Goal: Task Accomplishment & Management: Manage account settings

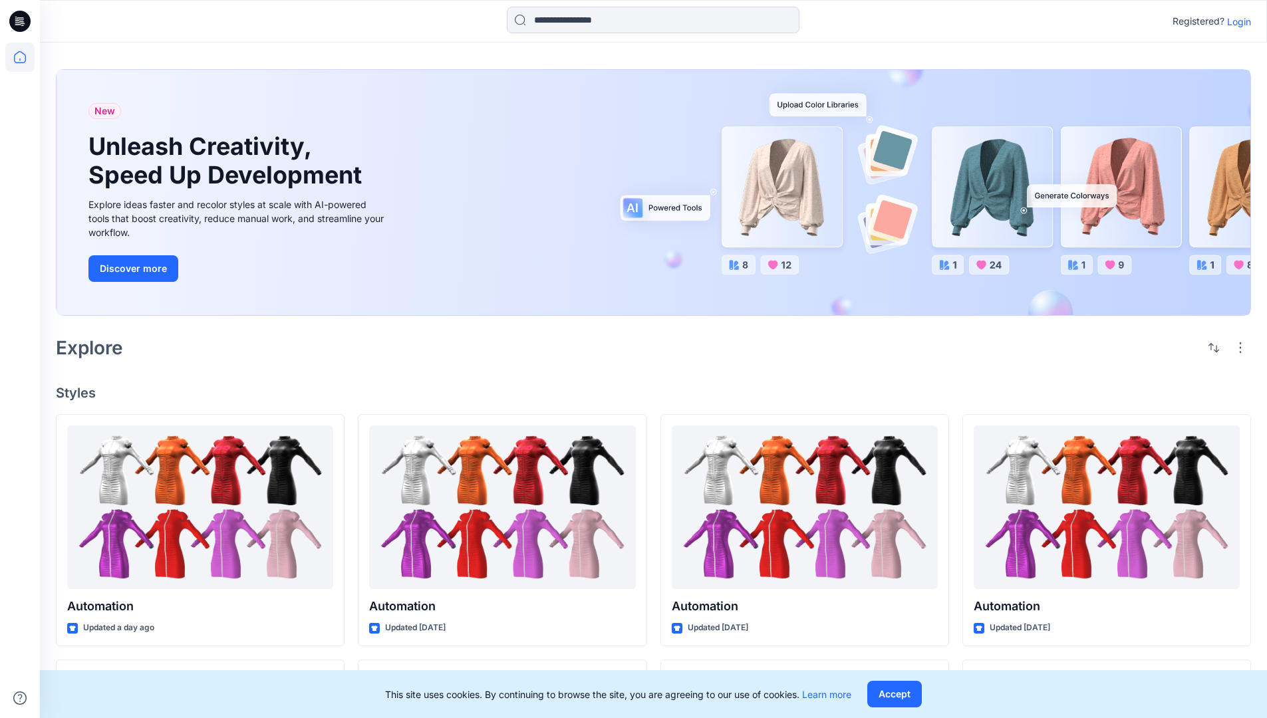
click at [1239, 21] on p "Login" at bounding box center [1239, 22] width 24 height 14
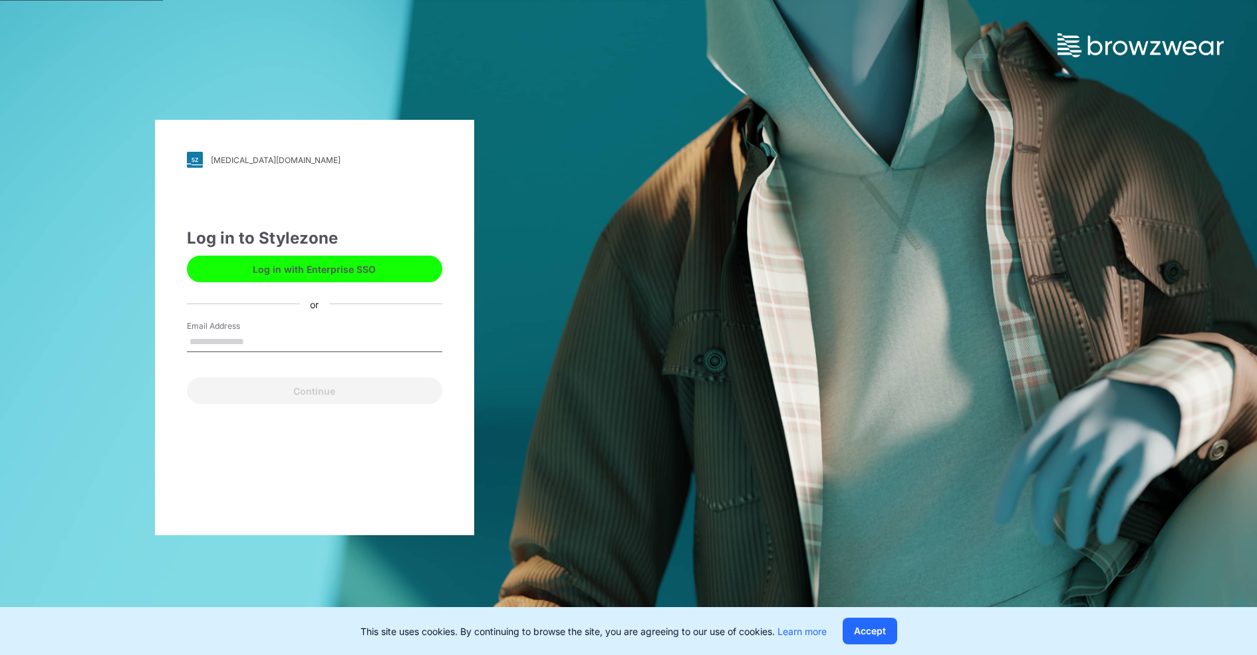
click at [218, 339] on input "Email Address" at bounding box center [314, 342] width 255 height 20
type input "**********"
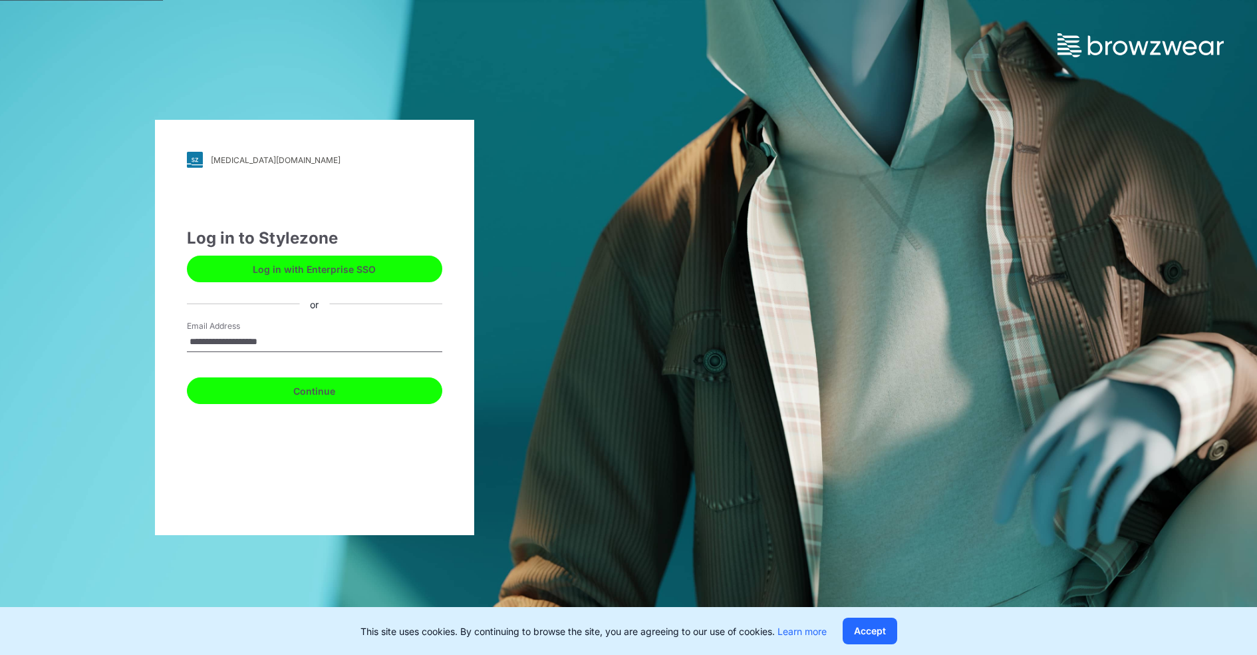
click at [286, 402] on button "Continue" at bounding box center [314, 390] width 255 height 27
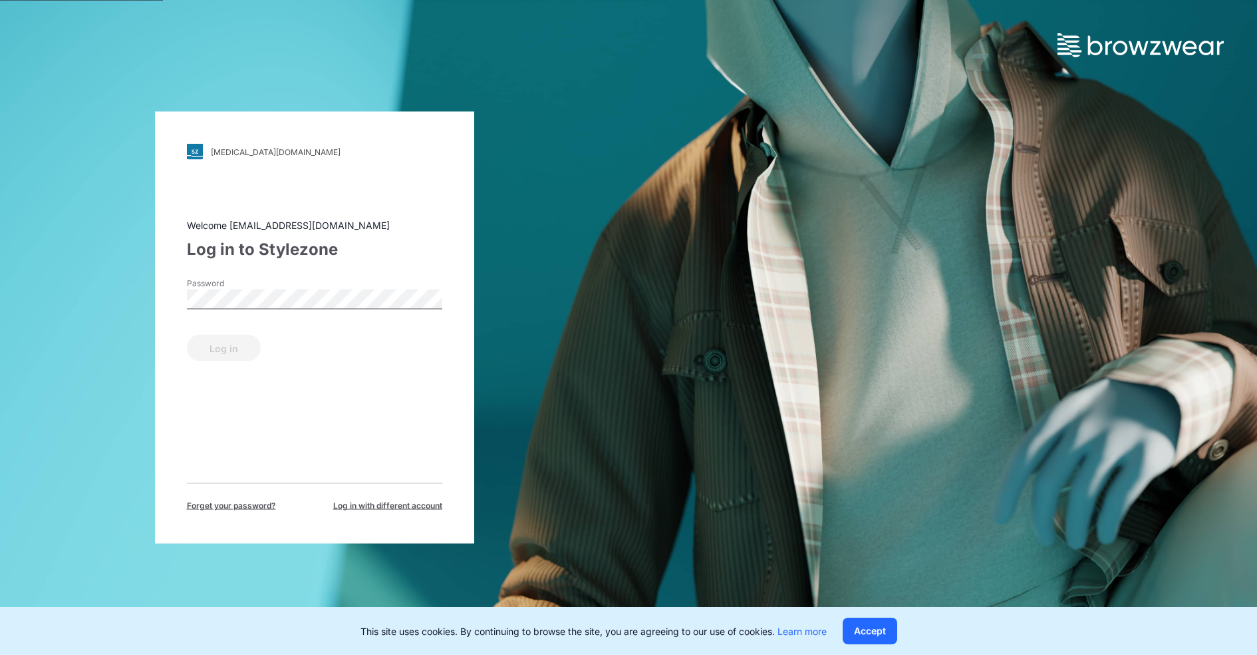
click at [246, 505] on span "Forget your password?" at bounding box center [231, 506] width 89 height 12
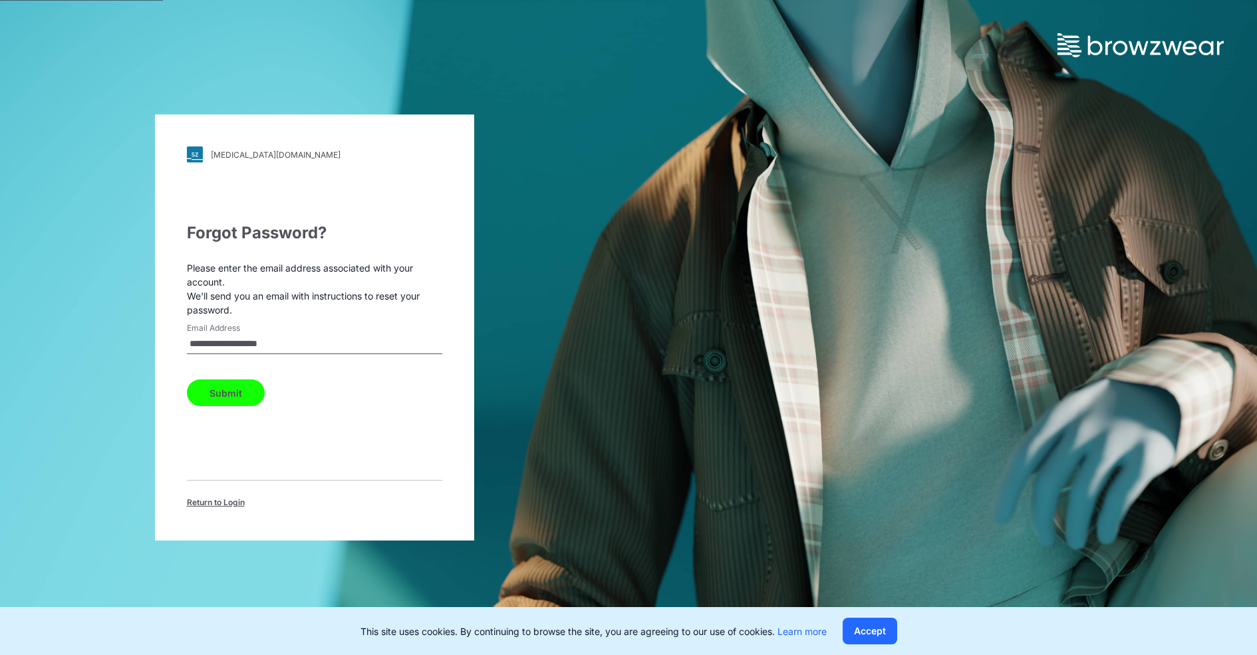
click at [202, 504] on span "Return to Login" at bounding box center [216, 502] width 58 height 12
